Goal: Task Accomplishment & Management: Manage account settings

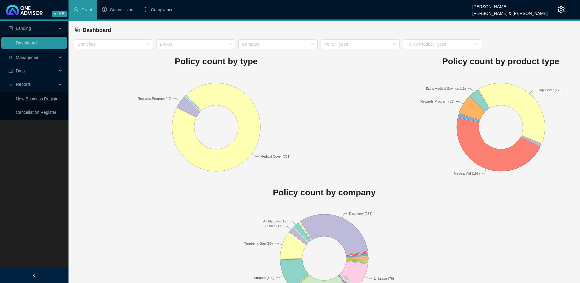
click at [561, 10] on icon "setting" at bounding box center [560, 9] width 7 height 7
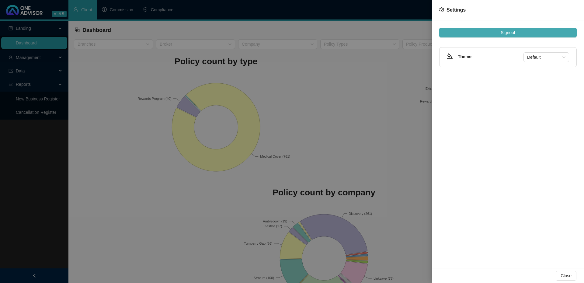
click at [507, 34] on span "Signout" at bounding box center [508, 32] width 14 height 7
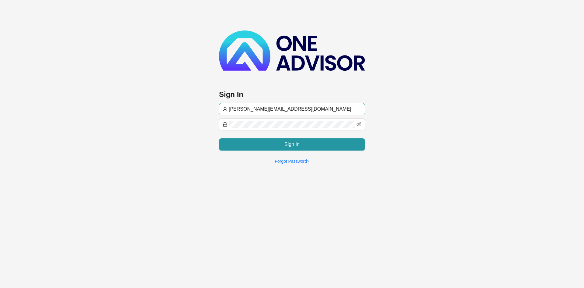
click at [241, 109] on input "[PERSON_NAME][EMAIL_ADDRESS][DOMAIN_NAME]" at bounding box center [295, 108] width 133 height 7
type input "[EMAIL_ADDRESS][DOMAIN_NAME]"
click at [313, 241] on main "Sign In [EMAIL_ADDRESS][DOMAIN_NAME] Sign In Forgot Password?" at bounding box center [292, 144] width 584 height 288
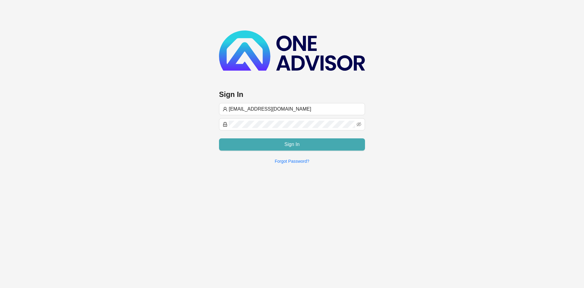
click at [287, 145] on span "Sign In" at bounding box center [292, 144] width 15 height 7
